Goal: Task Accomplishment & Management: Use online tool/utility

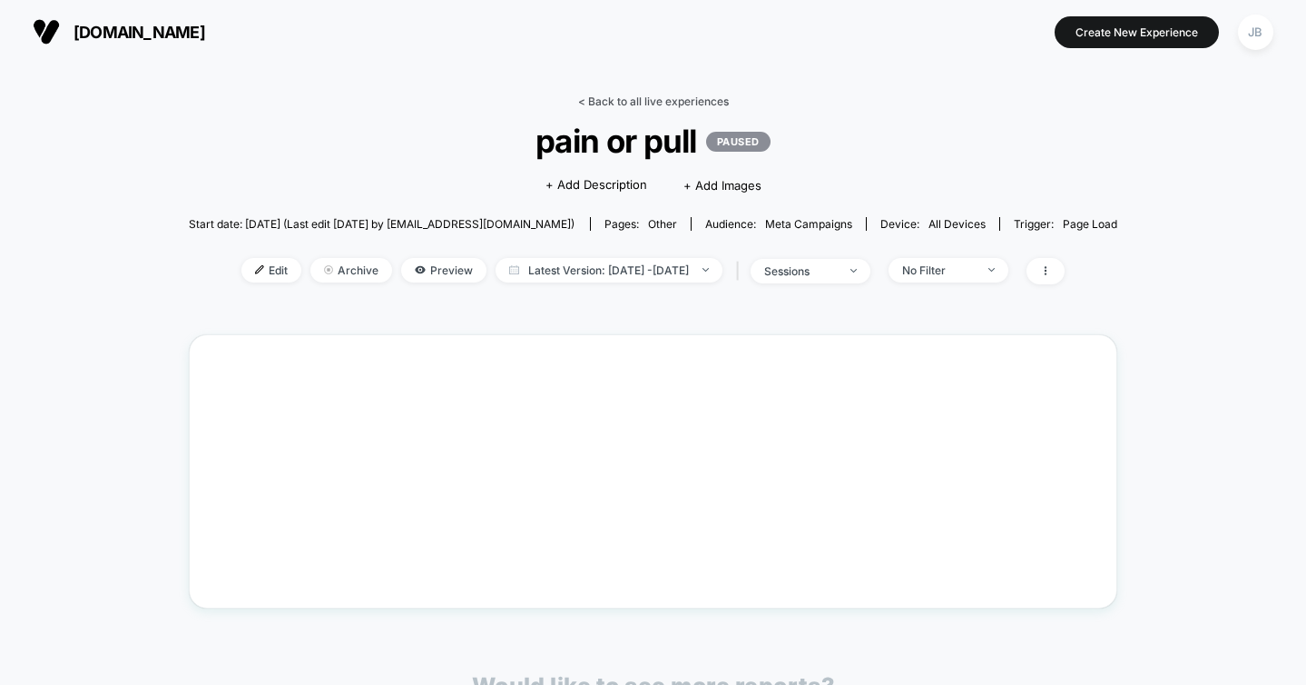
click at [630, 102] on link "< Back to all live experiences" at bounding box center [653, 101] width 151 height 14
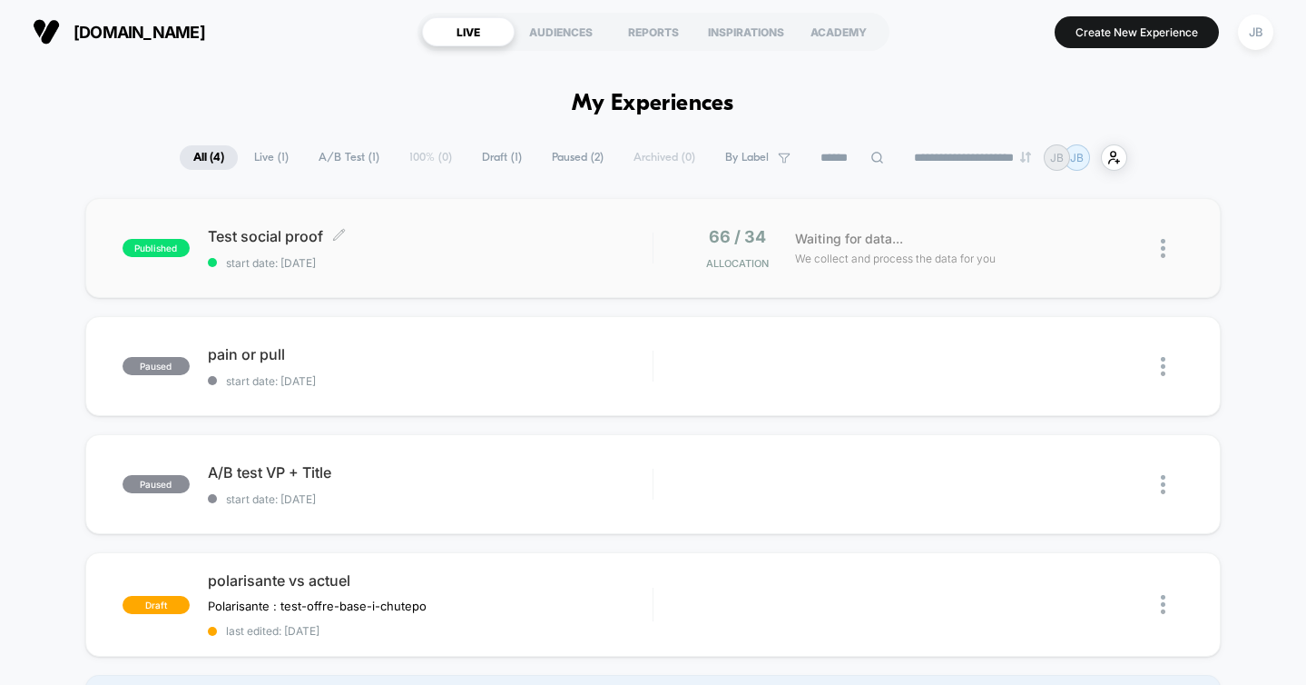
click at [506, 247] on div "Test social proof Click to edit experience details Click to edit experience det…" at bounding box center [430, 248] width 445 height 43
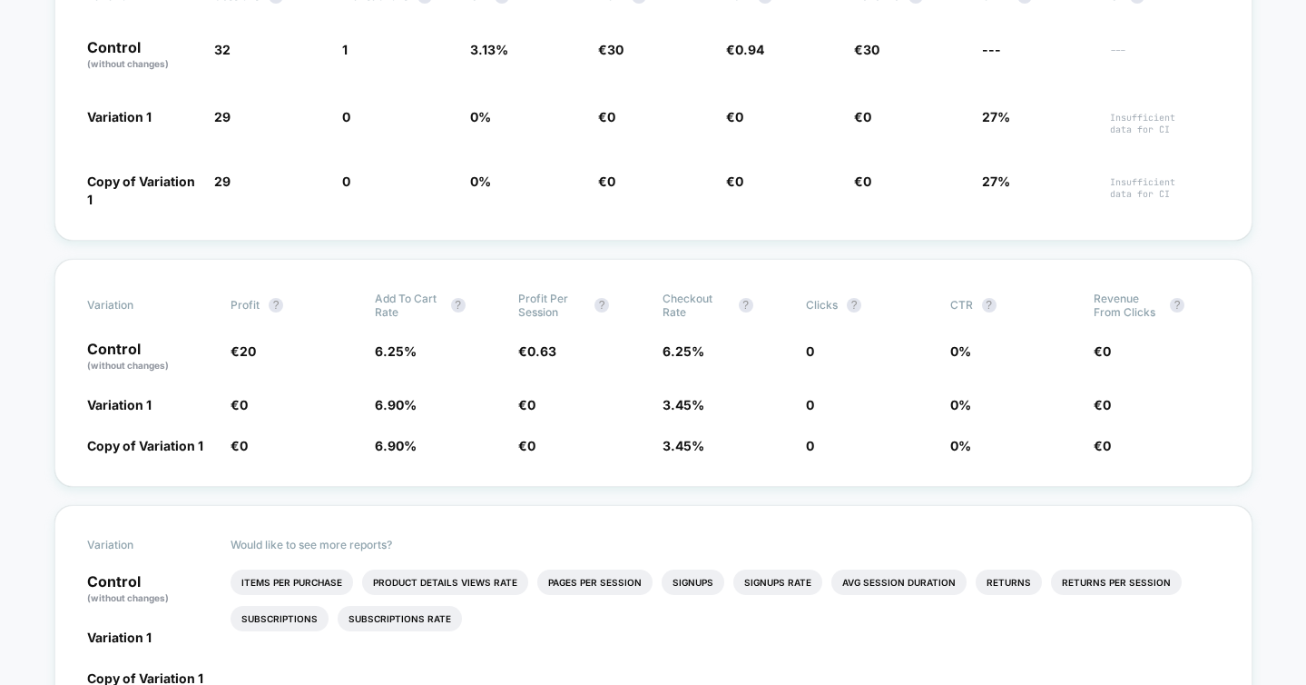
scroll to position [424, 0]
